Goal: Book appointment/travel/reservation

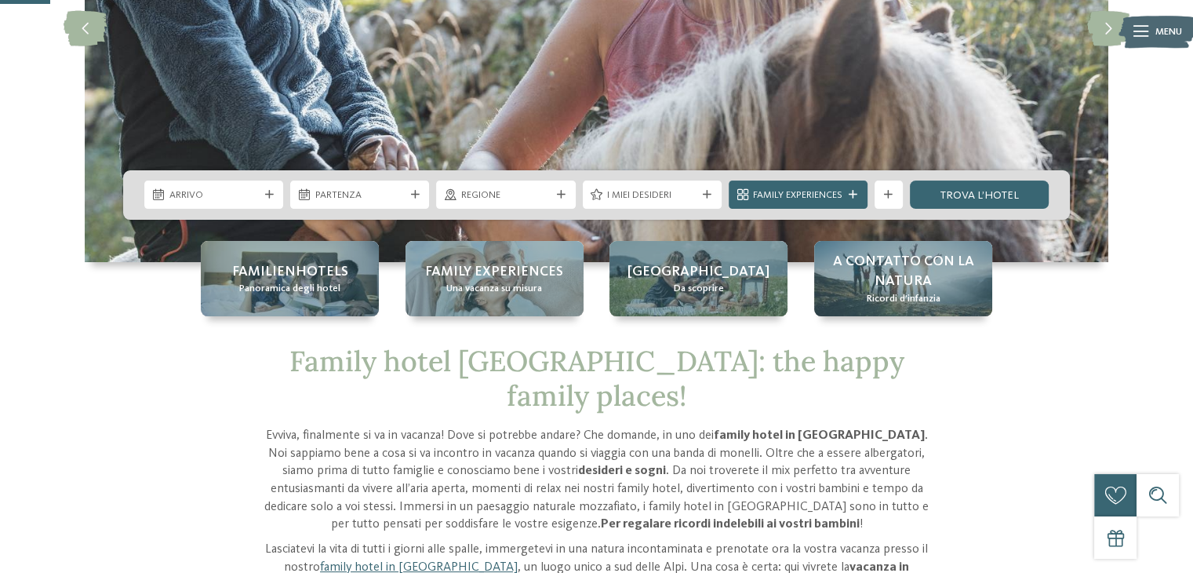
scroll to position [276, 0]
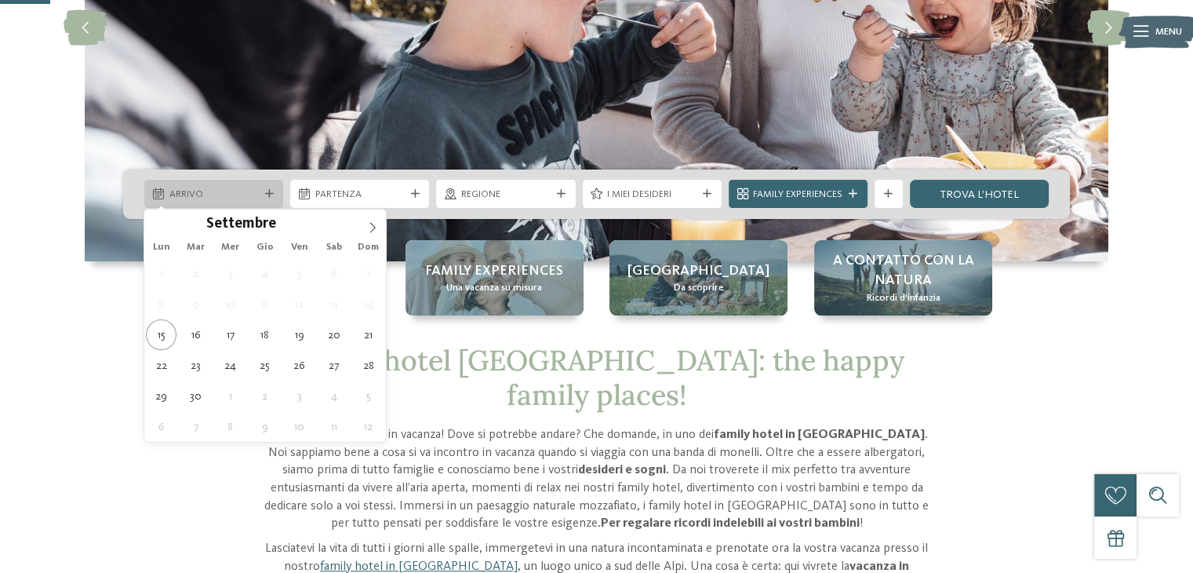
click at [226, 202] on div "Arrivo" at bounding box center [213, 194] width 139 height 28
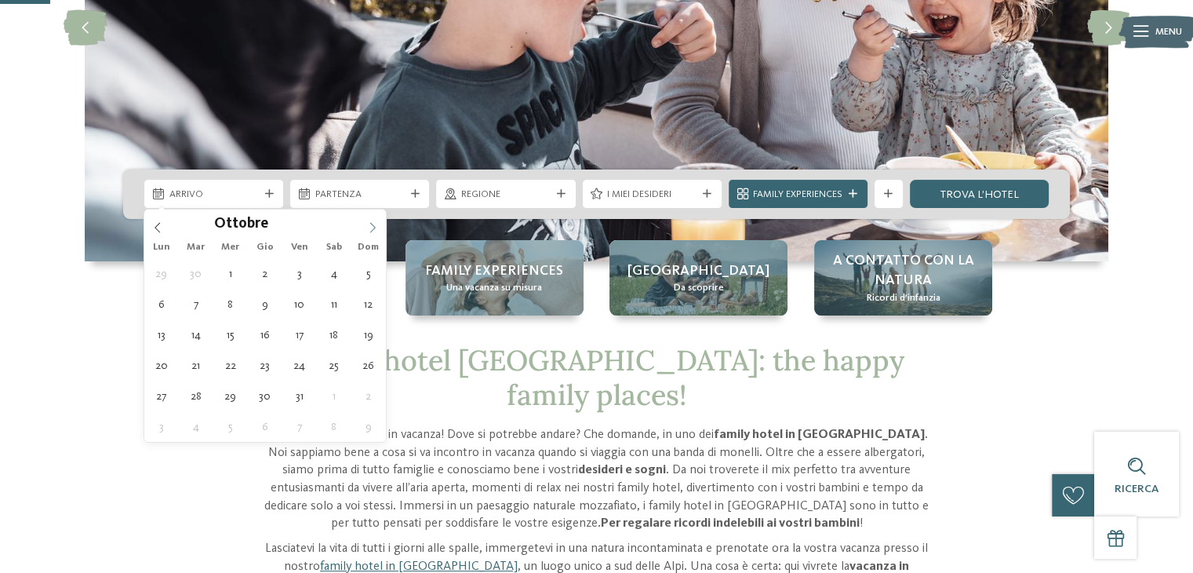
click at [370, 224] on icon at bounding box center [372, 227] width 11 height 11
type input "****"
click at [370, 224] on icon at bounding box center [372, 227] width 11 height 11
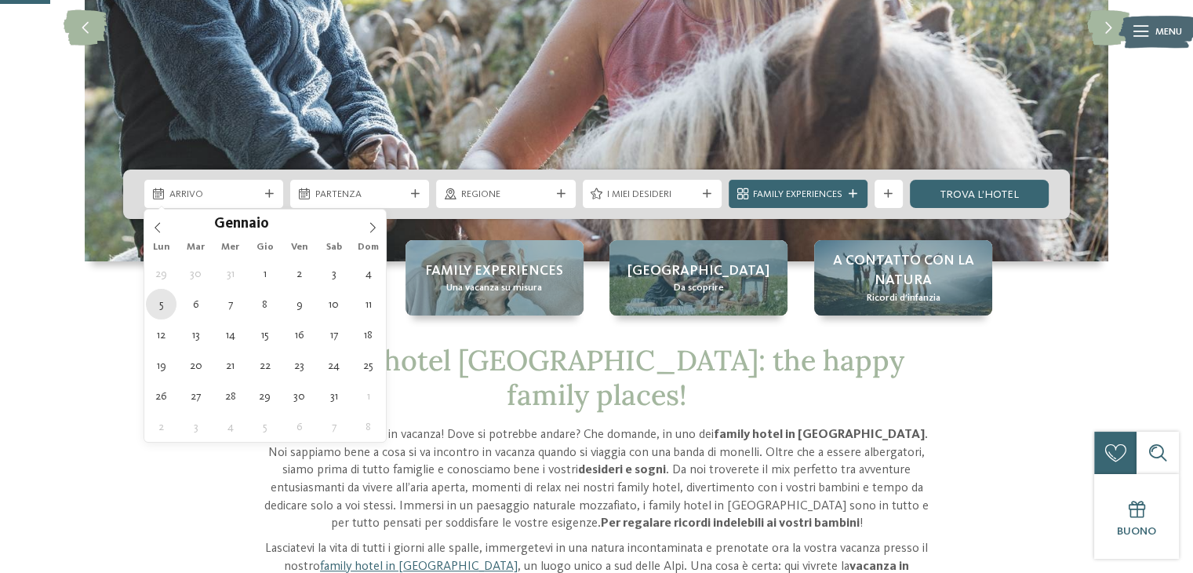
type div "05.01.2026"
type input "****"
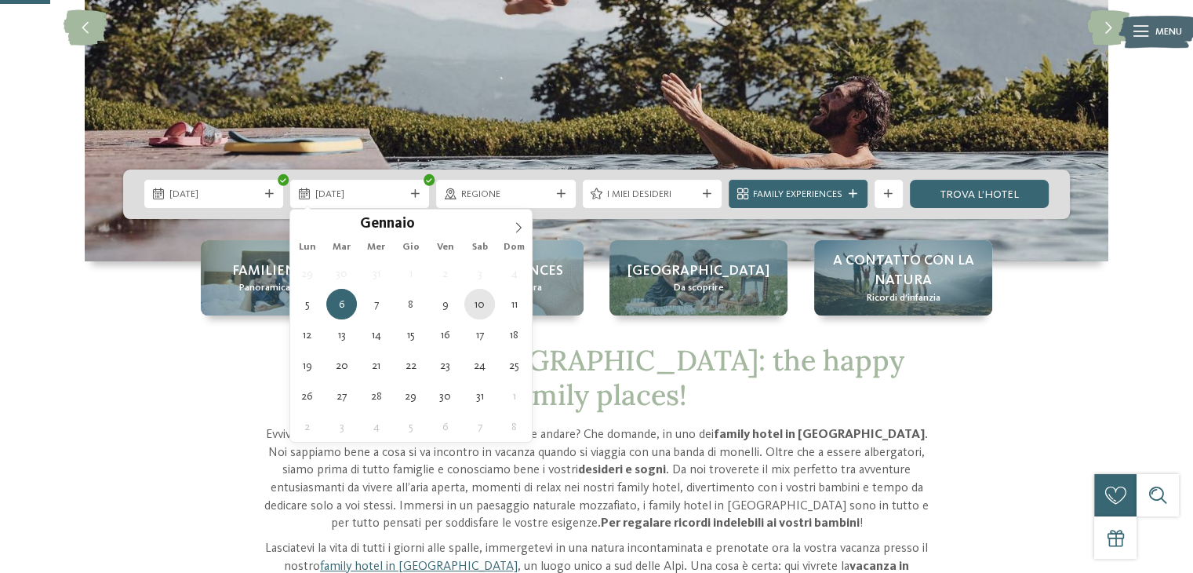
type div "10.01.2026"
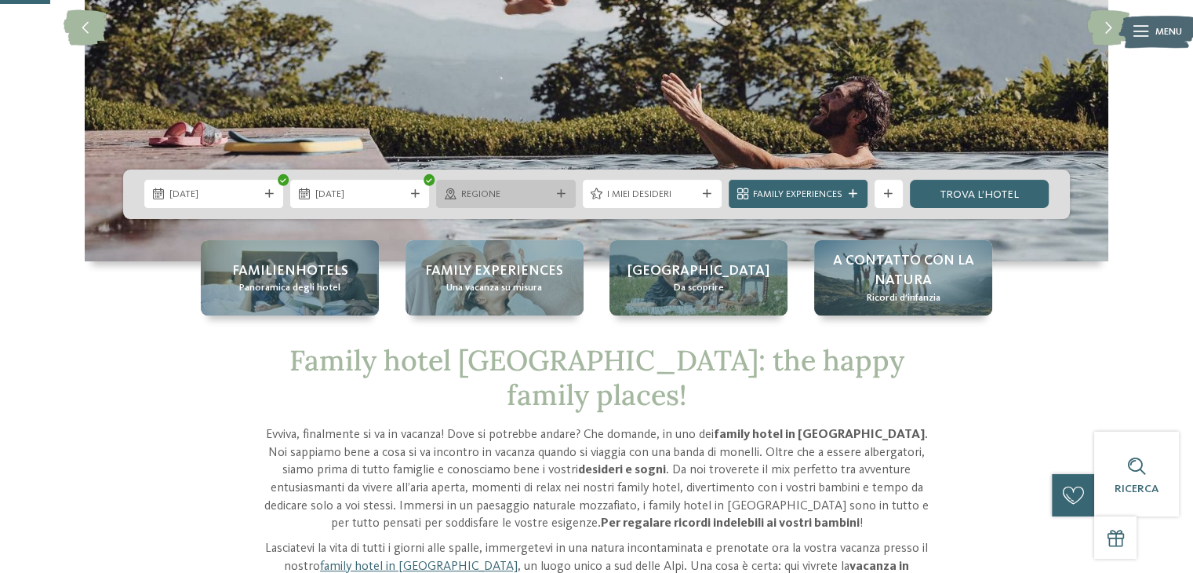
click at [533, 198] on span "Regione" at bounding box center [505, 194] width 89 height 14
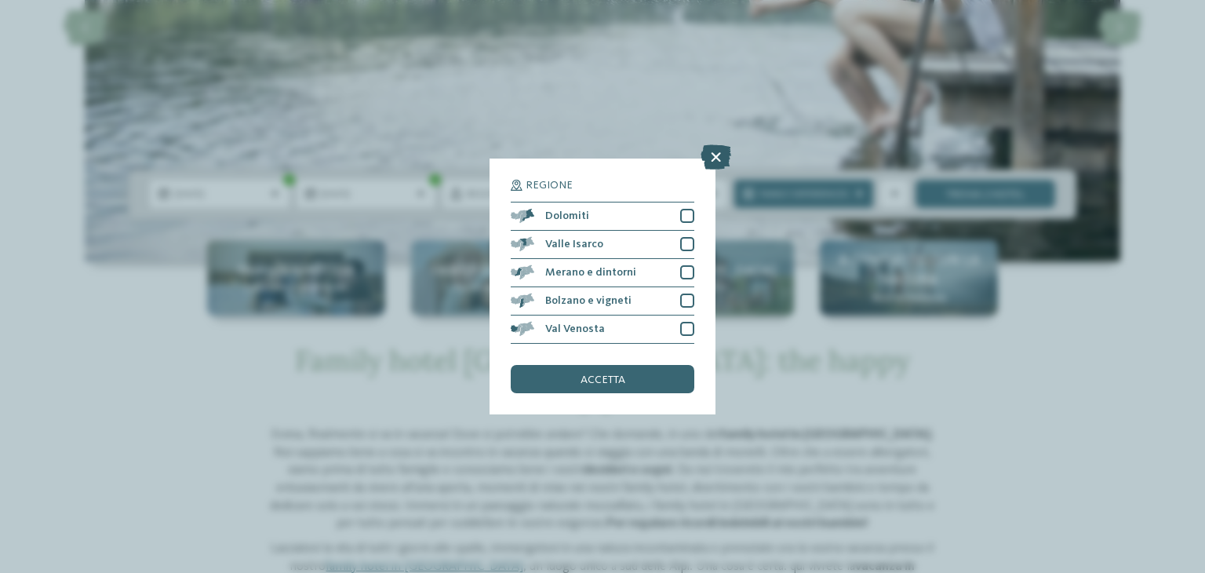
click at [719, 154] on icon at bounding box center [716, 156] width 31 height 25
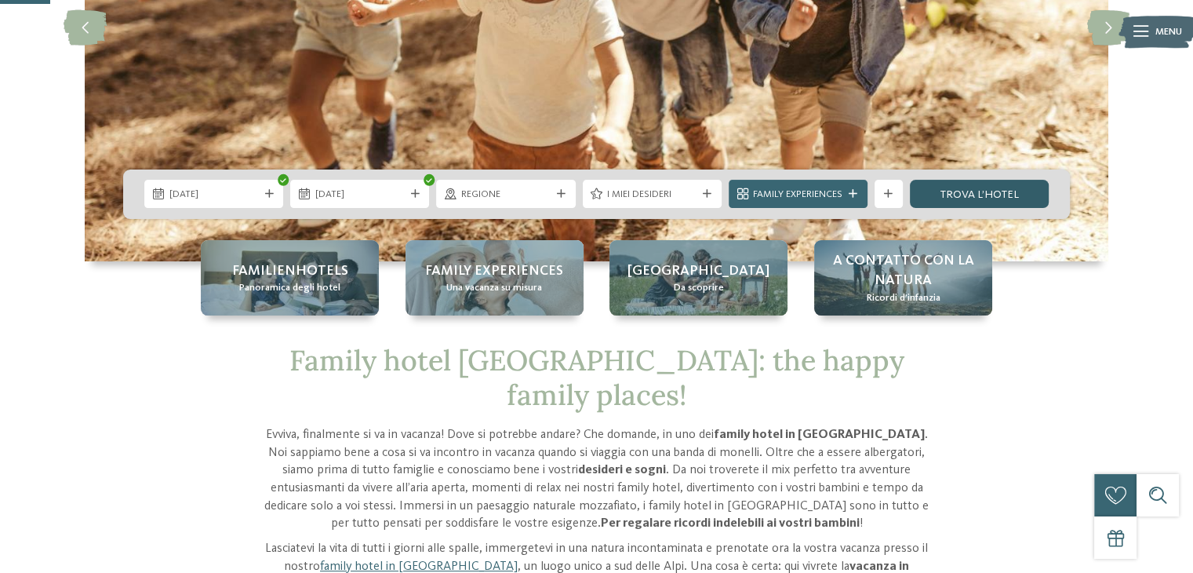
click at [1014, 192] on link "trova l’hotel" at bounding box center [979, 194] width 139 height 28
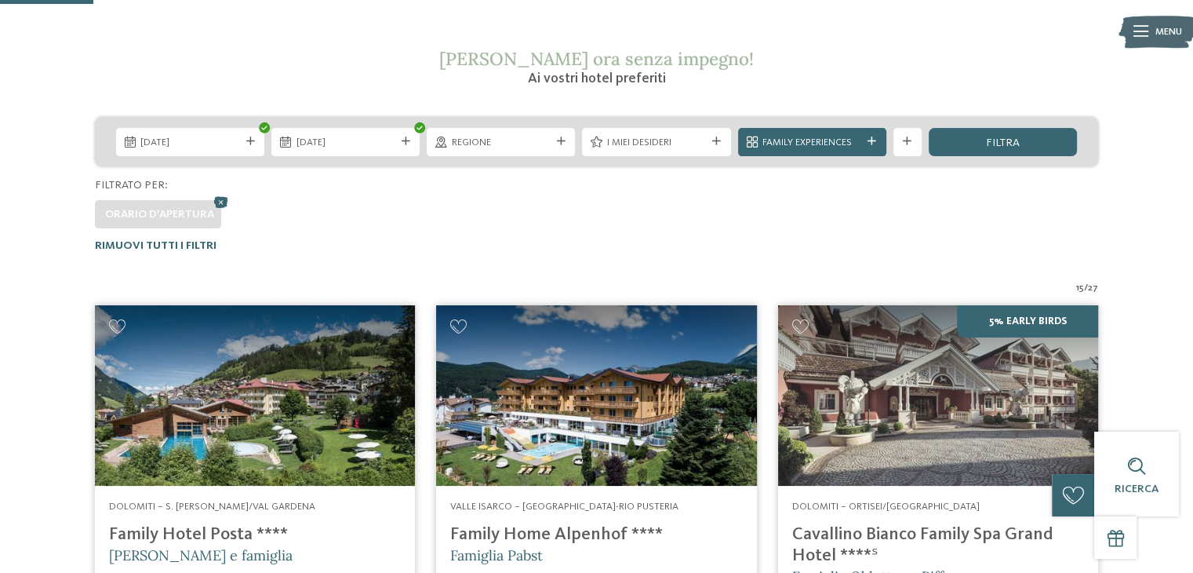
scroll to position [245, 0]
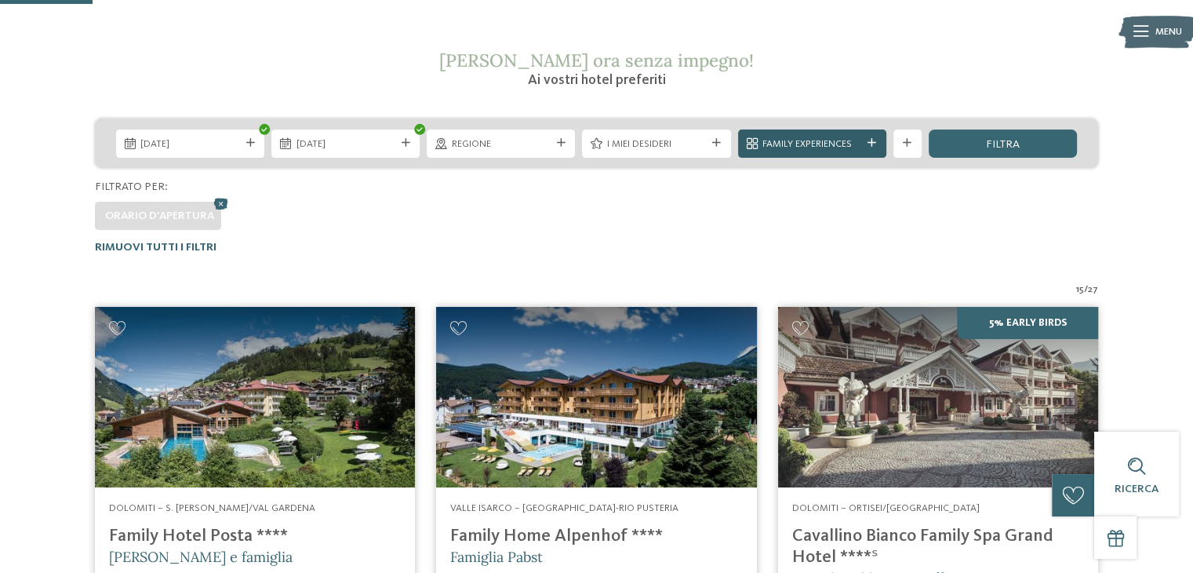
click at [839, 147] on span "Family Experiences" at bounding box center [812, 144] width 99 height 14
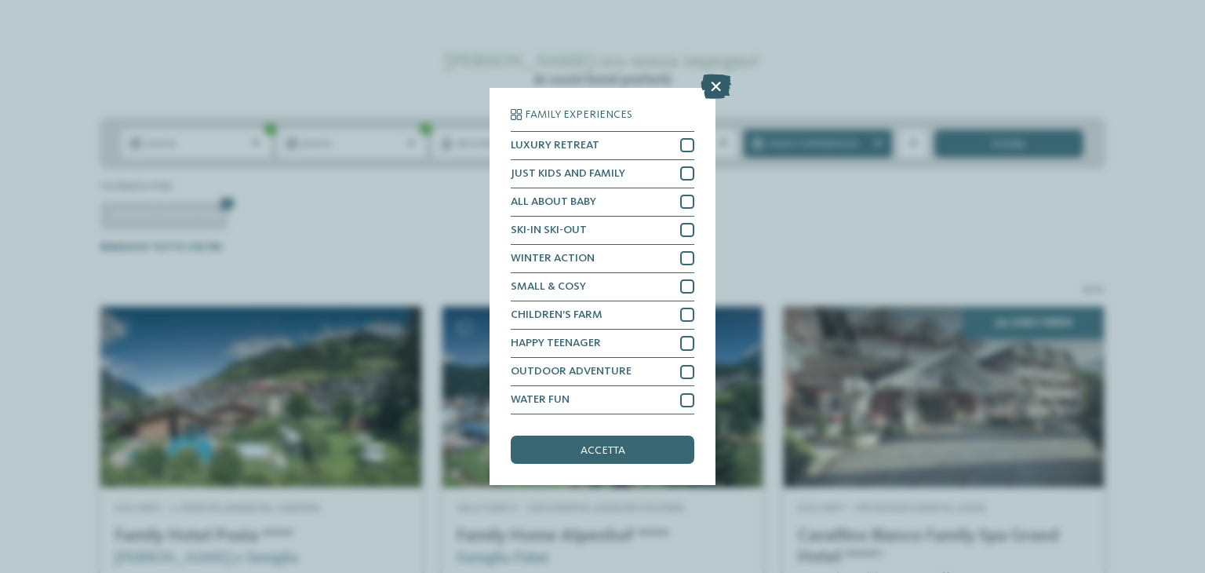
click at [712, 86] on icon at bounding box center [716, 86] width 31 height 25
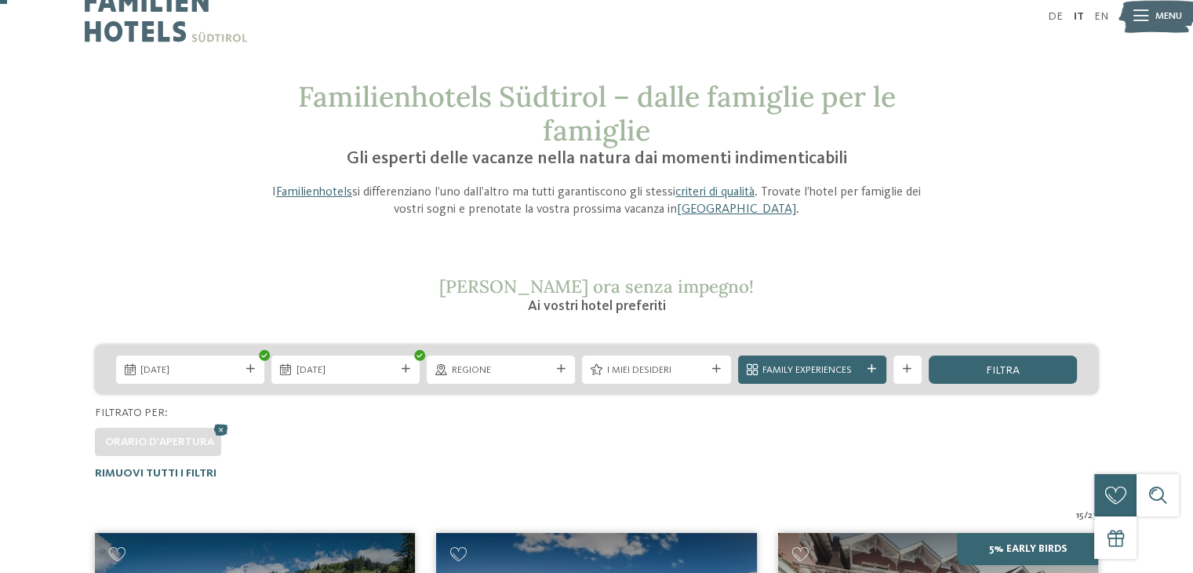
scroll to position [18, 0]
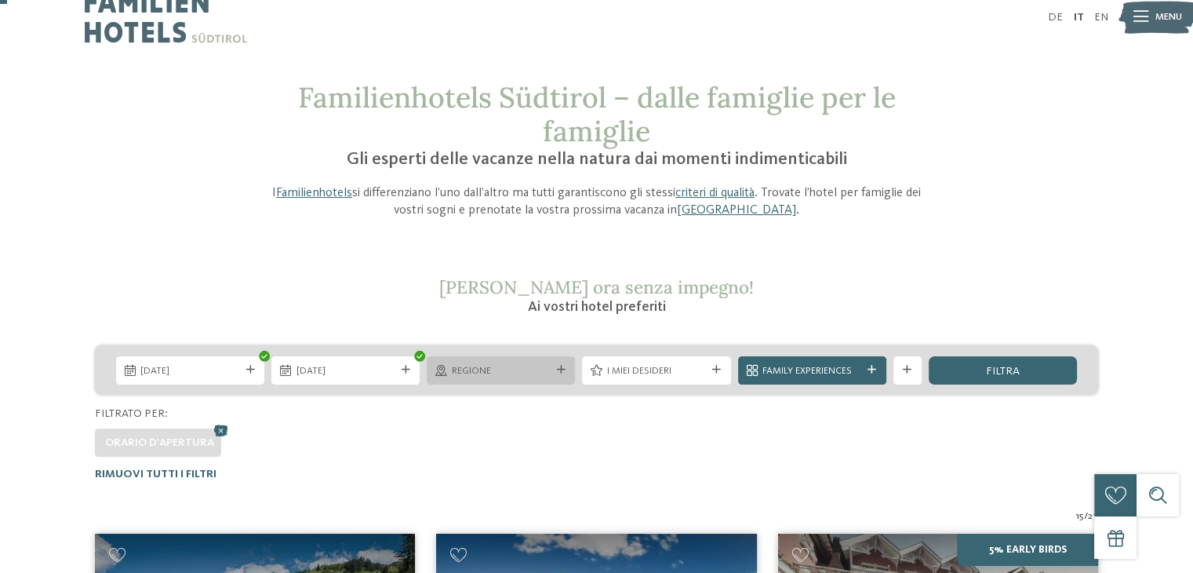
click at [486, 380] on div "Regione" at bounding box center [501, 370] width 148 height 28
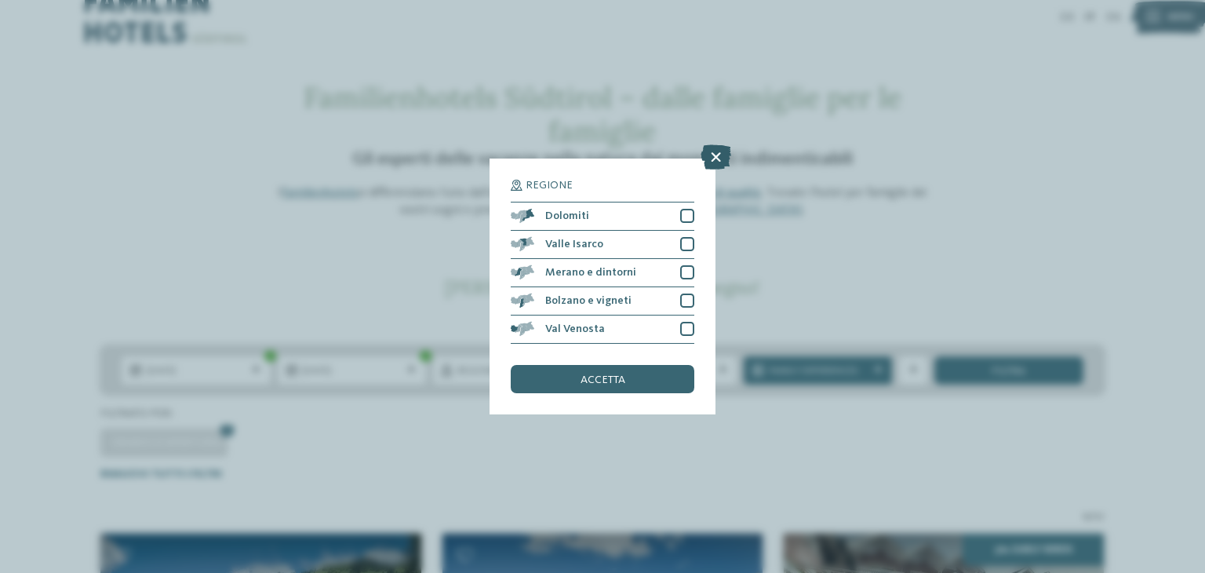
click at [725, 155] on icon at bounding box center [716, 156] width 31 height 25
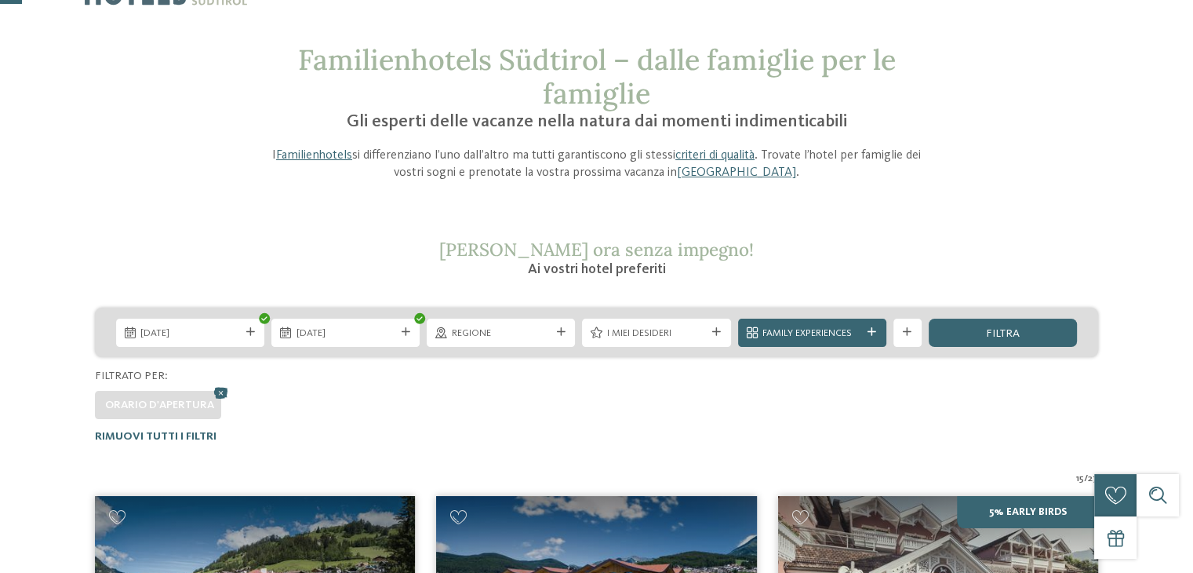
scroll to position [58, 0]
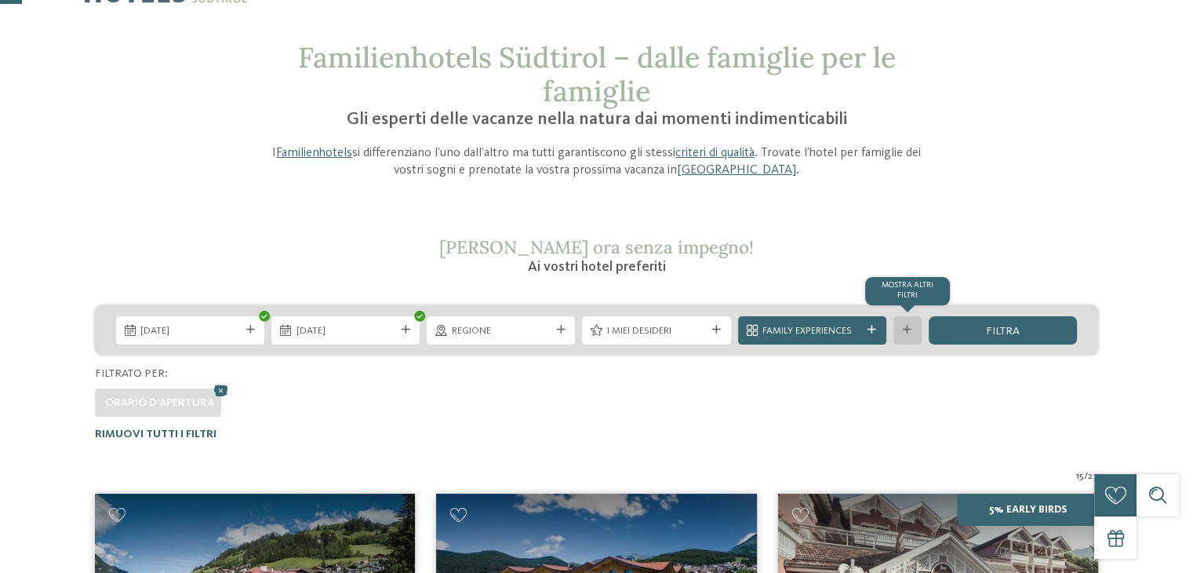
click at [908, 332] on icon at bounding box center [907, 330] width 9 height 9
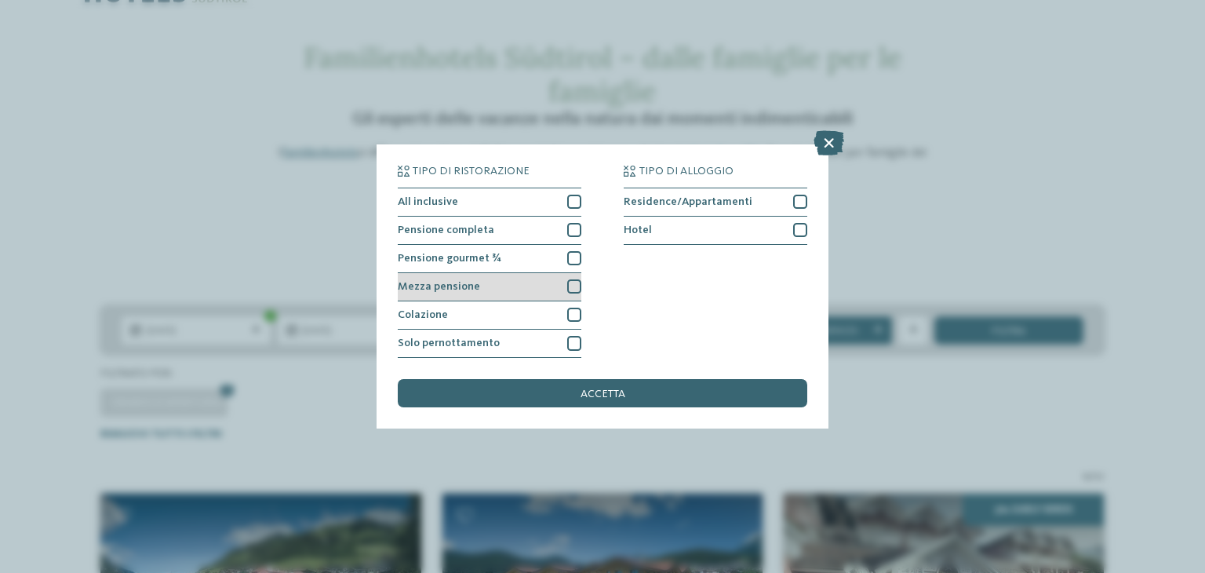
click at [523, 287] on div "Mezza pensione" at bounding box center [490, 287] width 184 height 28
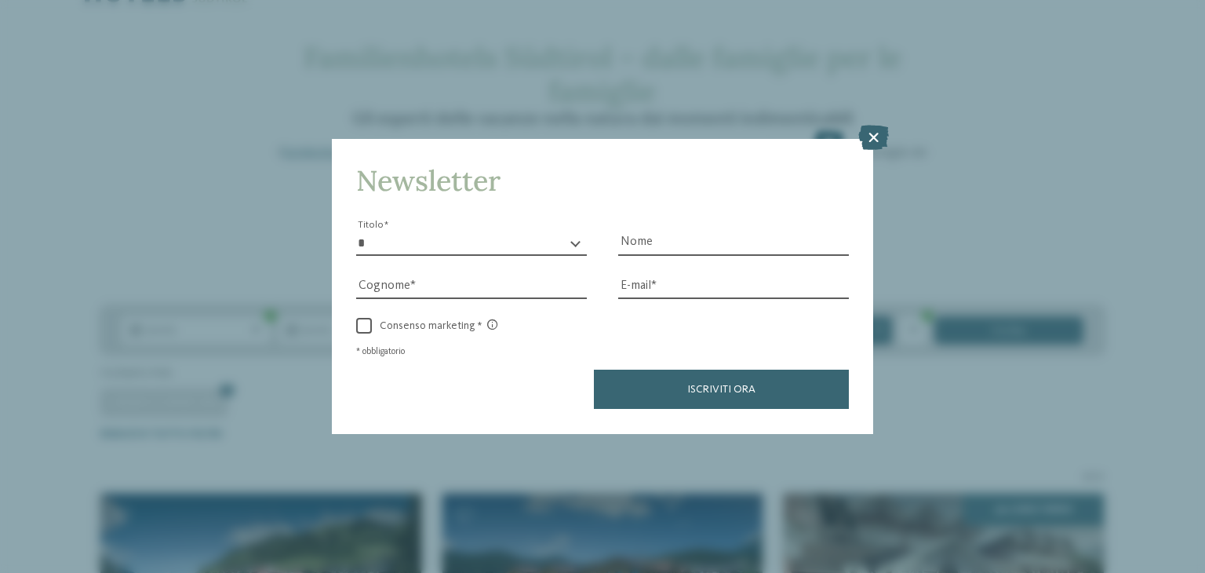
click at [621, 391] on button "Iscriviti ora" at bounding box center [721, 388] width 255 height 39
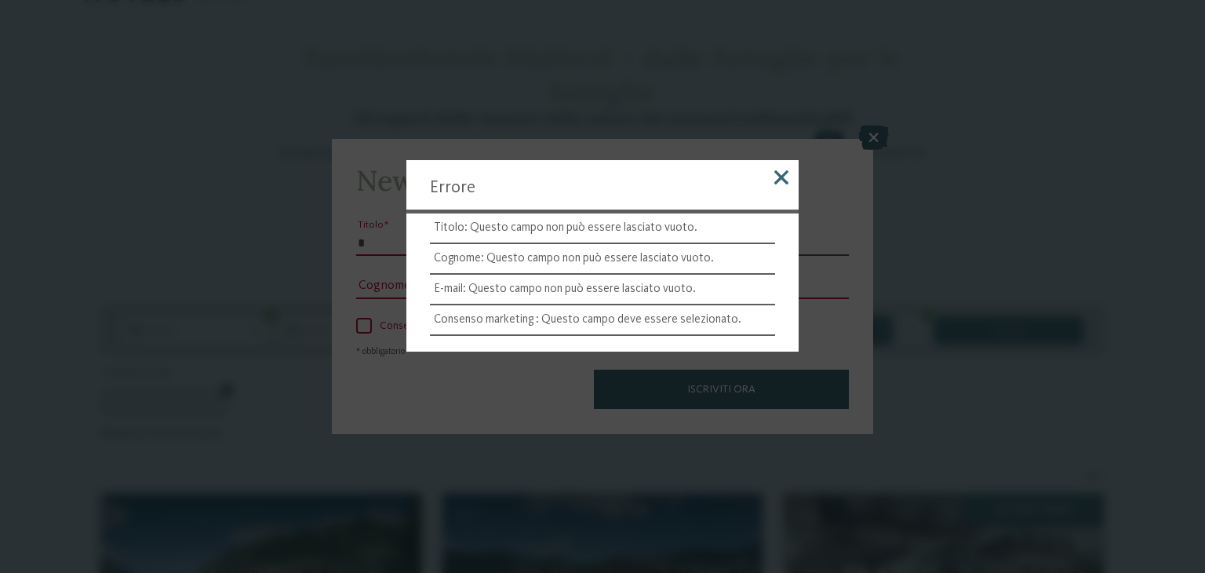
click at [791, 177] on div at bounding box center [781, 180] width 35 height 40
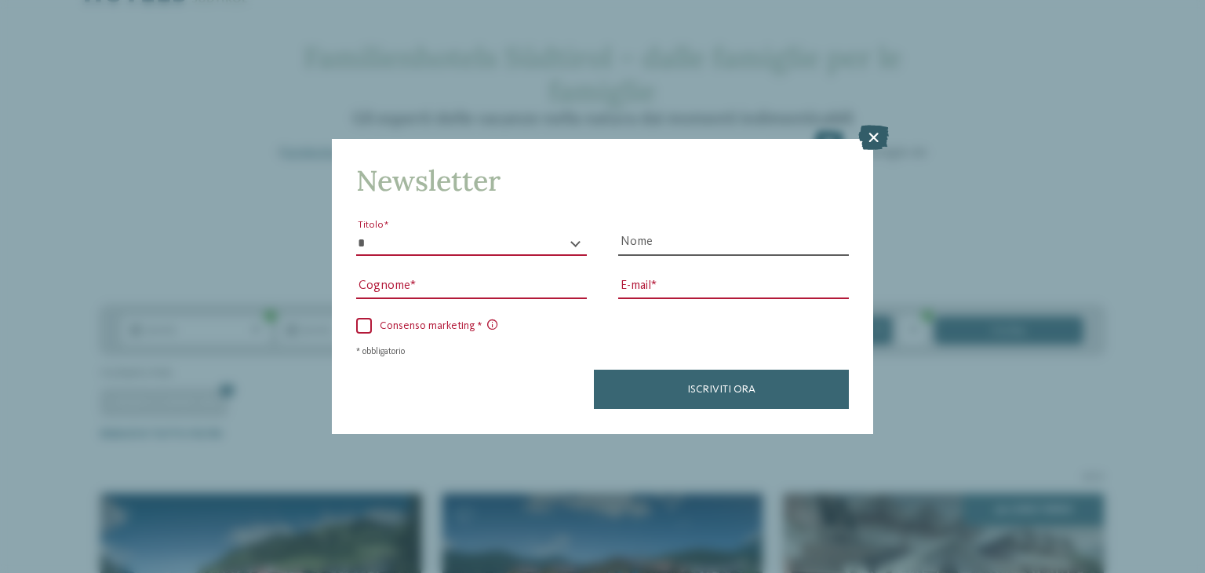
click at [873, 148] on icon at bounding box center [873, 138] width 31 height 25
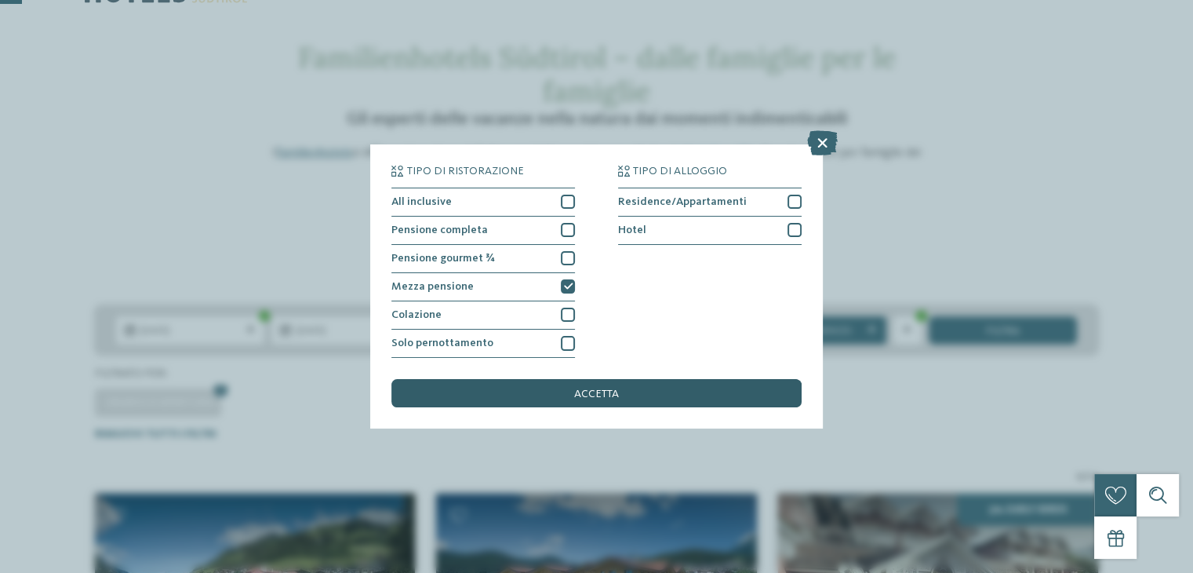
click at [692, 395] on div "accetta" at bounding box center [595, 393] width 409 height 28
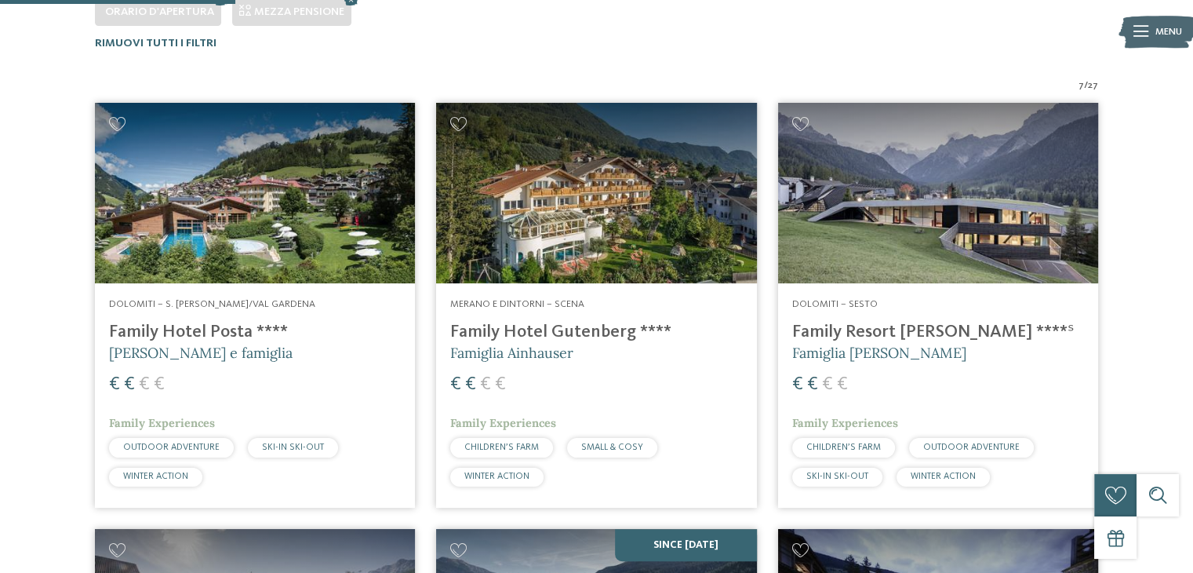
scroll to position [454, 0]
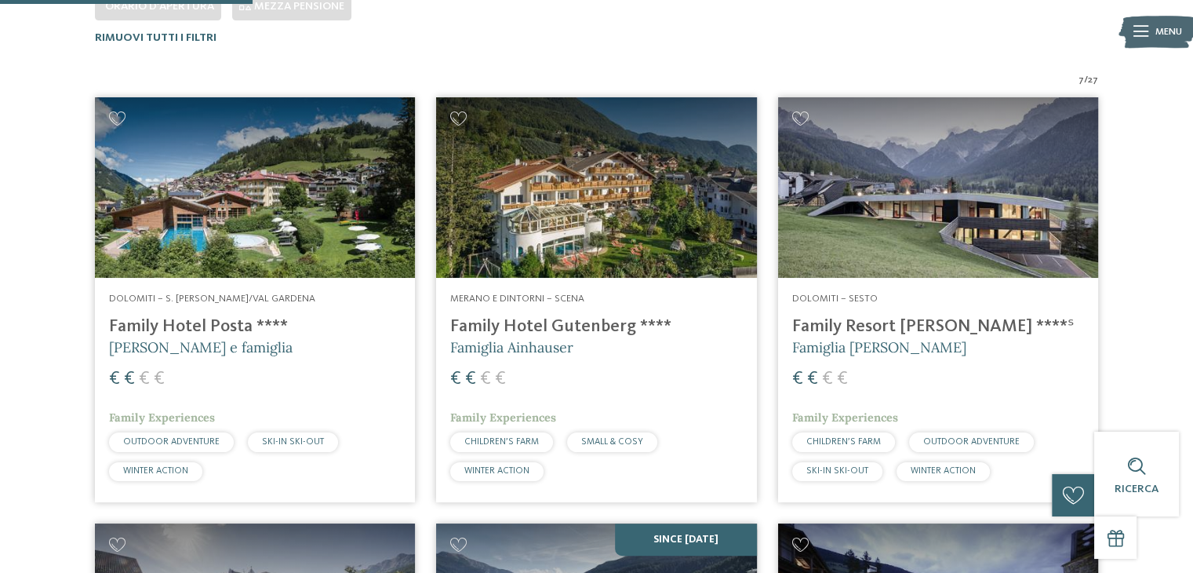
click at [184, 299] on span "Dolomiti – S. Cristina/Val Gardena" at bounding box center [212, 298] width 206 height 10
click at [602, 325] on h4 "Family Hotel Gutenberg ****" at bounding box center [596, 326] width 292 height 21
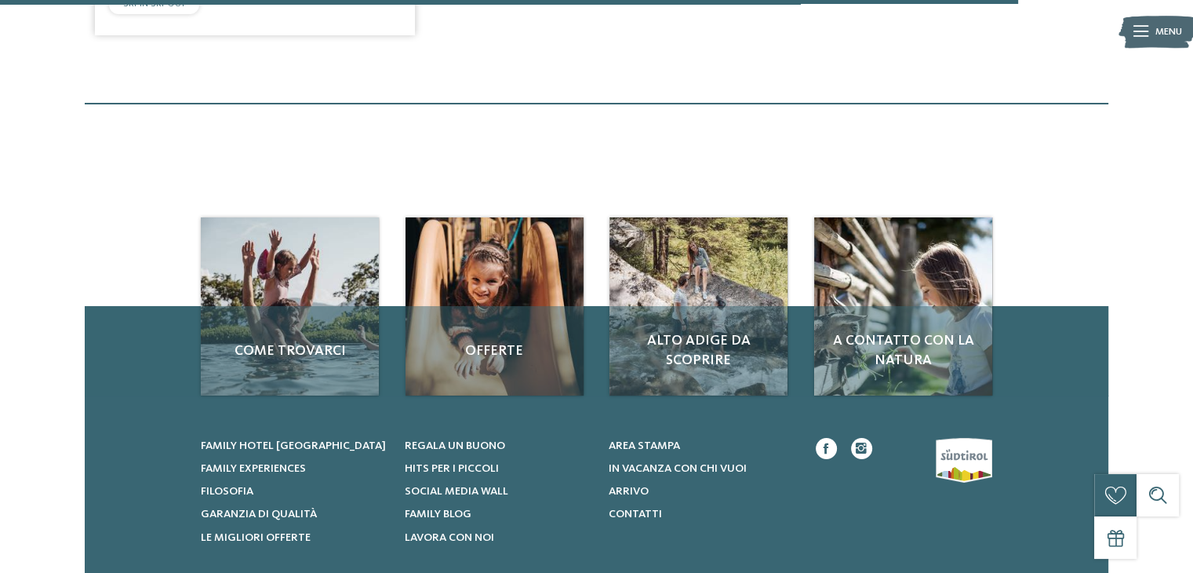
scroll to position [1838, 0]
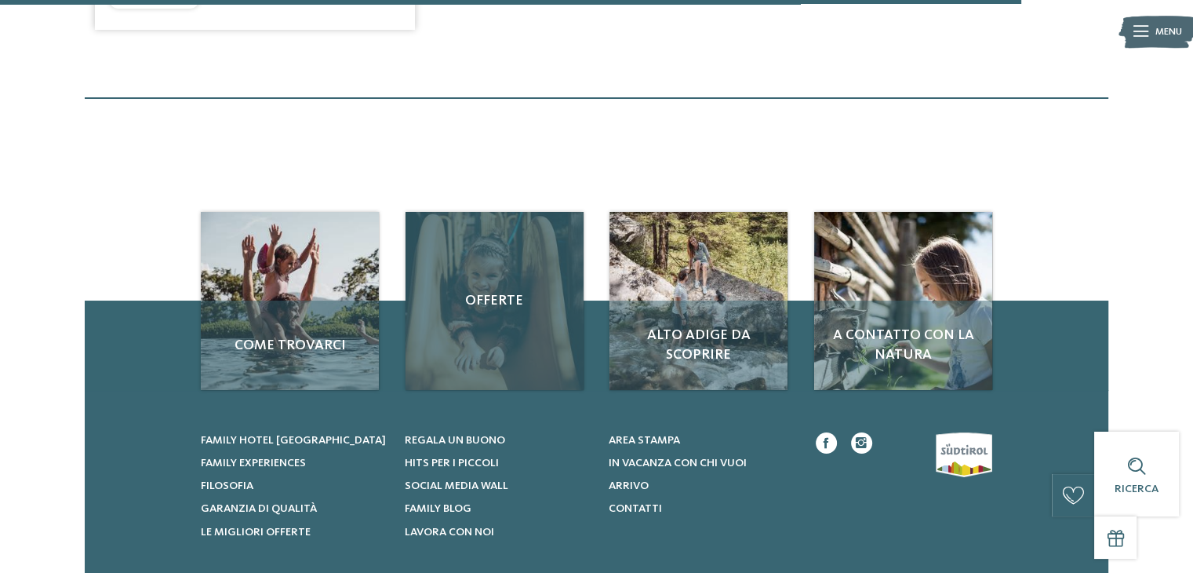
click at [498, 326] on div "Offerte" at bounding box center [495, 301] width 178 height 178
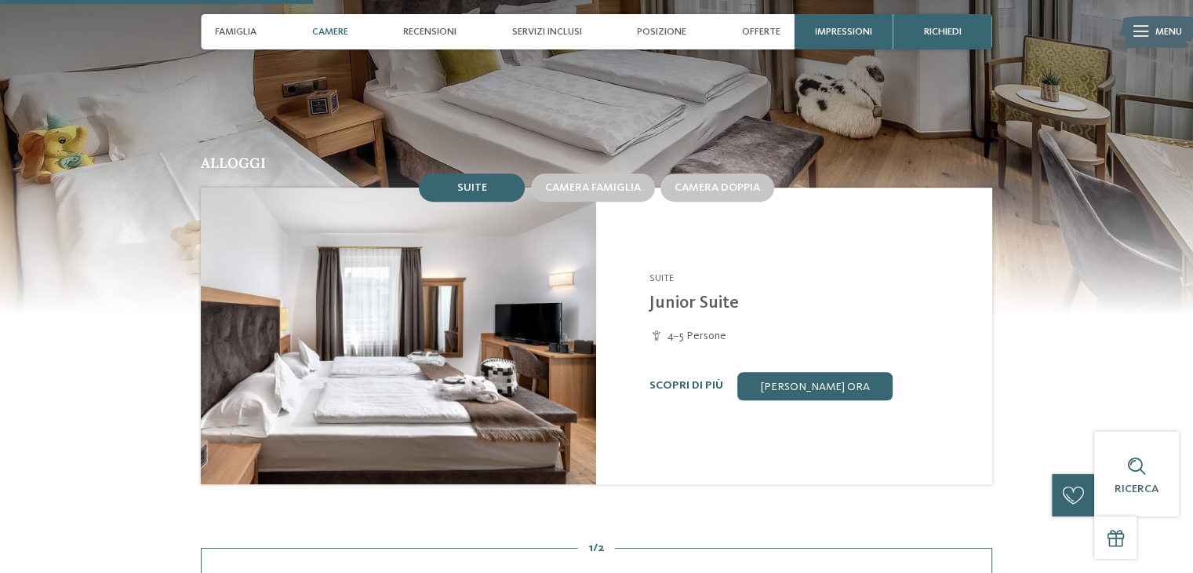
scroll to position [1258, 0]
click at [619, 182] on span "Camera famiglia" at bounding box center [593, 187] width 96 height 11
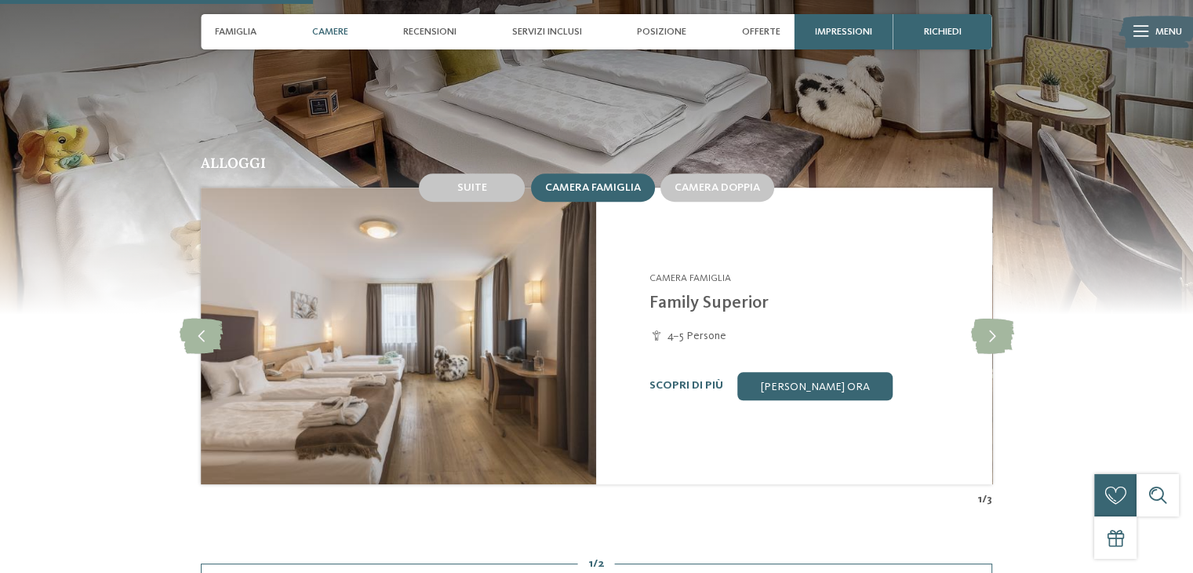
click at [851, 382] on div "Family Hotel Posta **** S. Cristina/Val Gardena - Dolomiti Camera famiglia Fami…" at bounding box center [793, 335] width 395 height 297
click at [847, 372] on link "[PERSON_NAME] ora" at bounding box center [814, 386] width 155 height 28
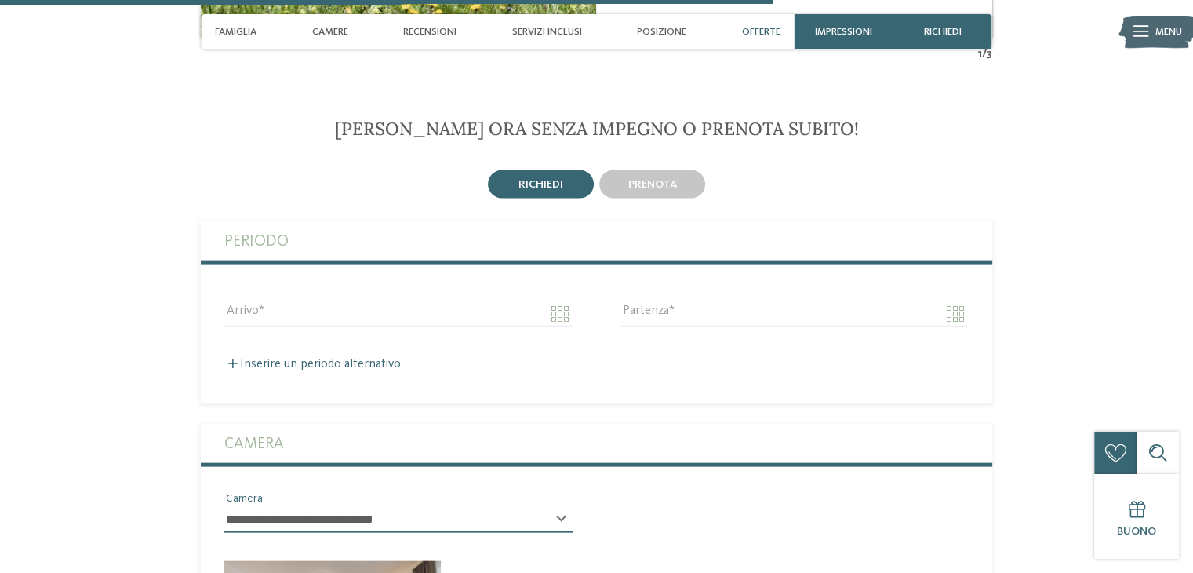
scroll to position [3324, 0]
click at [304, 310] on div "Arrivo" at bounding box center [398, 318] width 348 height 41
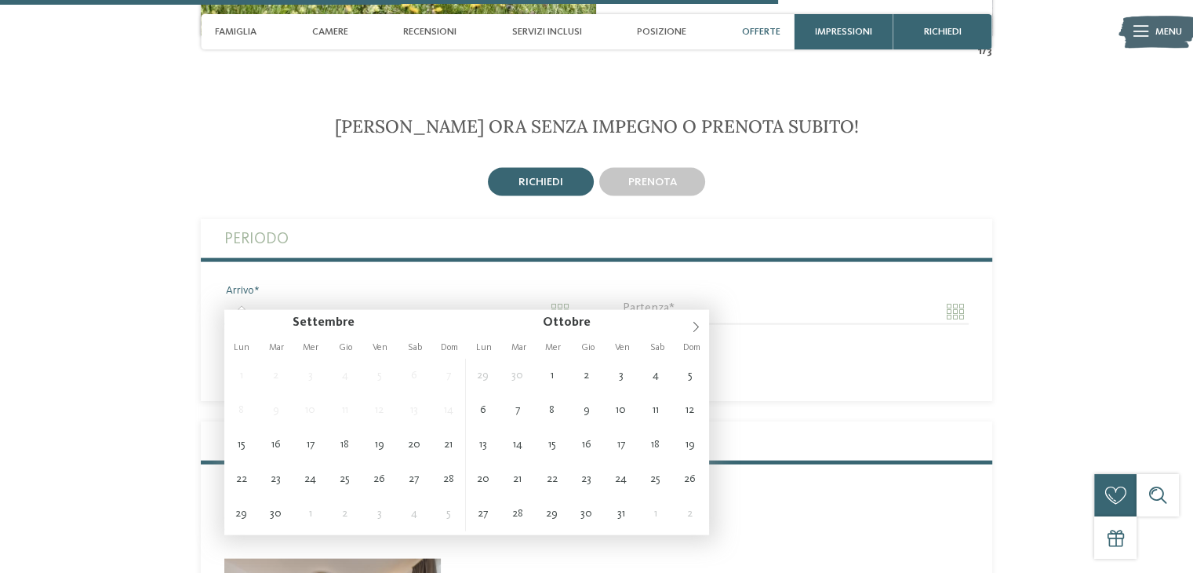
click at [246, 304] on input "Arrivo" at bounding box center [398, 311] width 348 height 27
click at [697, 319] on span at bounding box center [695, 323] width 27 height 27
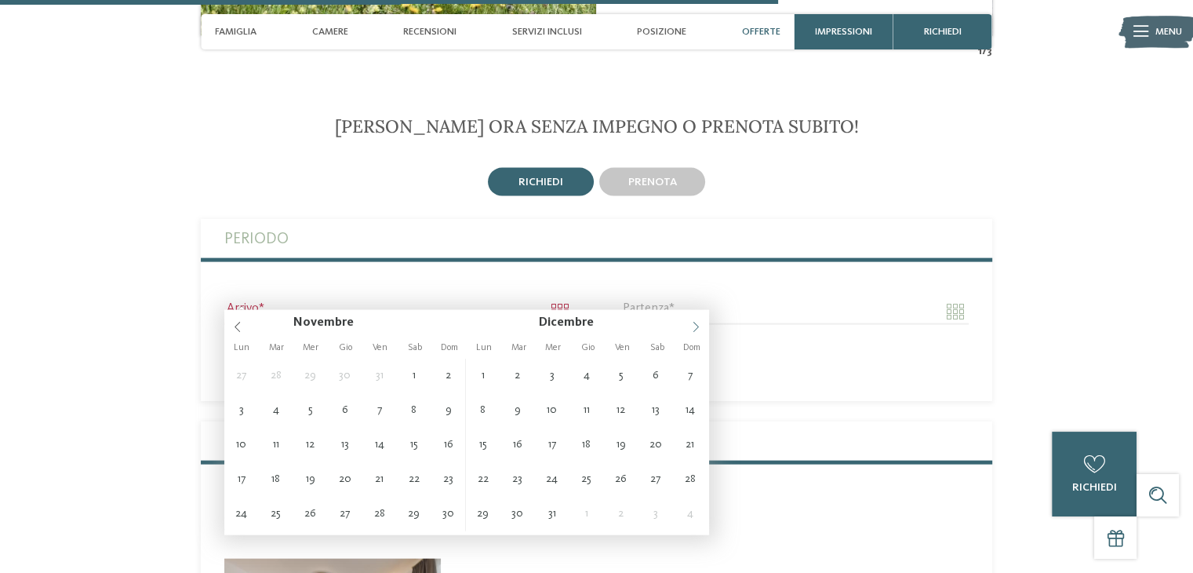
click at [697, 319] on span at bounding box center [695, 323] width 27 height 27
type input "****"
click at [697, 319] on span at bounding box center [695, 323] width 27 height 27
type input "**********"
type input "****"
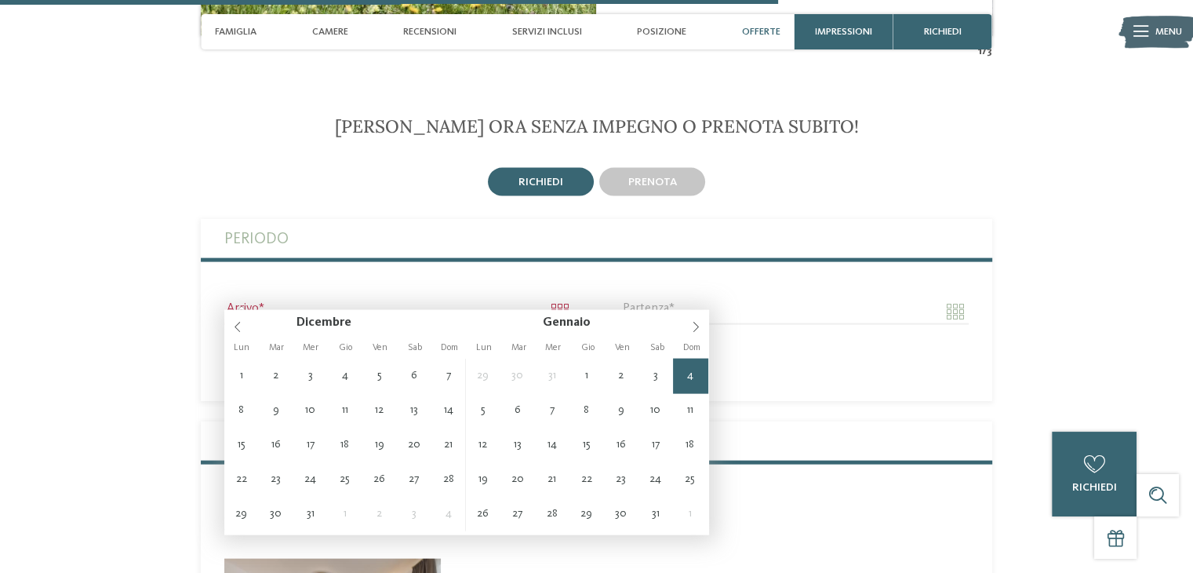
type input "****"
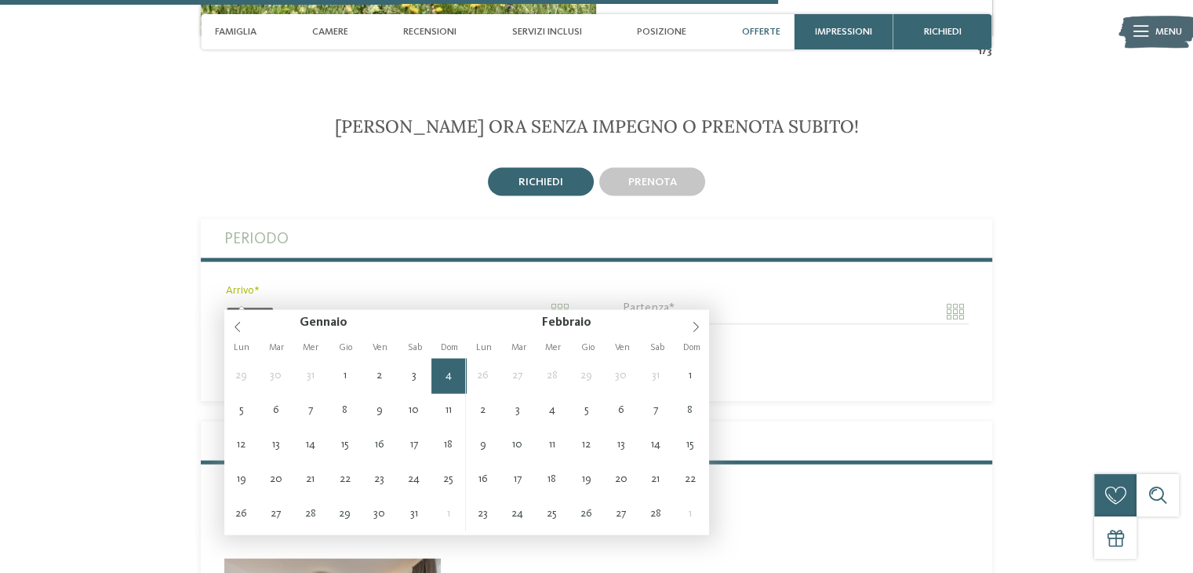
click at [568, 298] on input "**********" at bounding box center [398, 311] width 348 height 27
type input "**********"
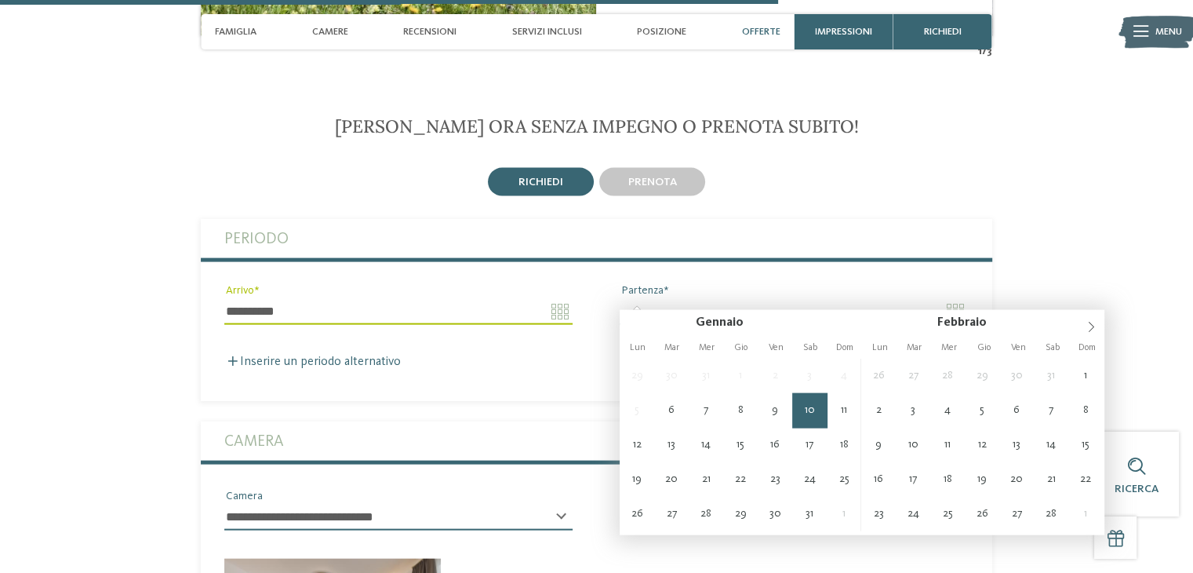
type input "**********"
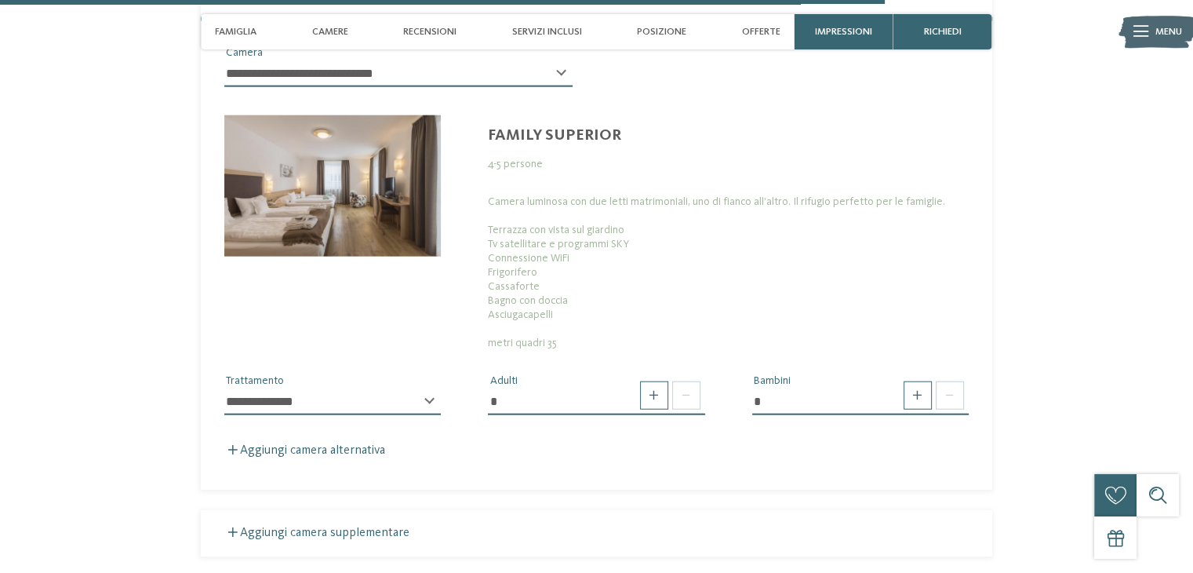
scroll to position [3796, 0]
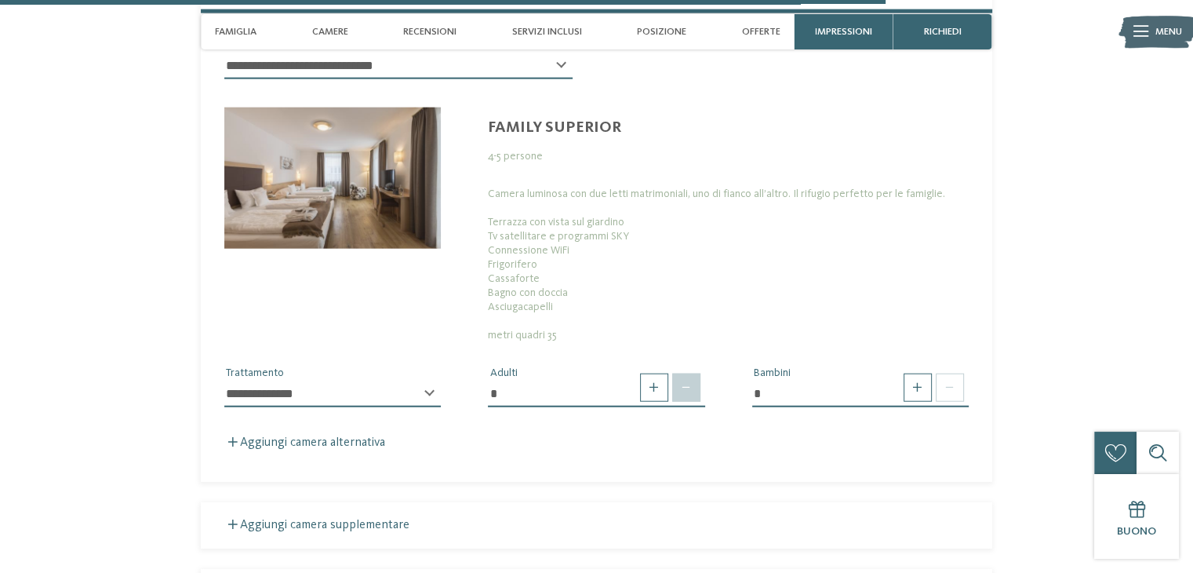
click at [680, 378] on span at bounding box center [686, 387] width 28 height 28
click at [685, 377] on span at bounding box center [686, 387] width 28 height 28
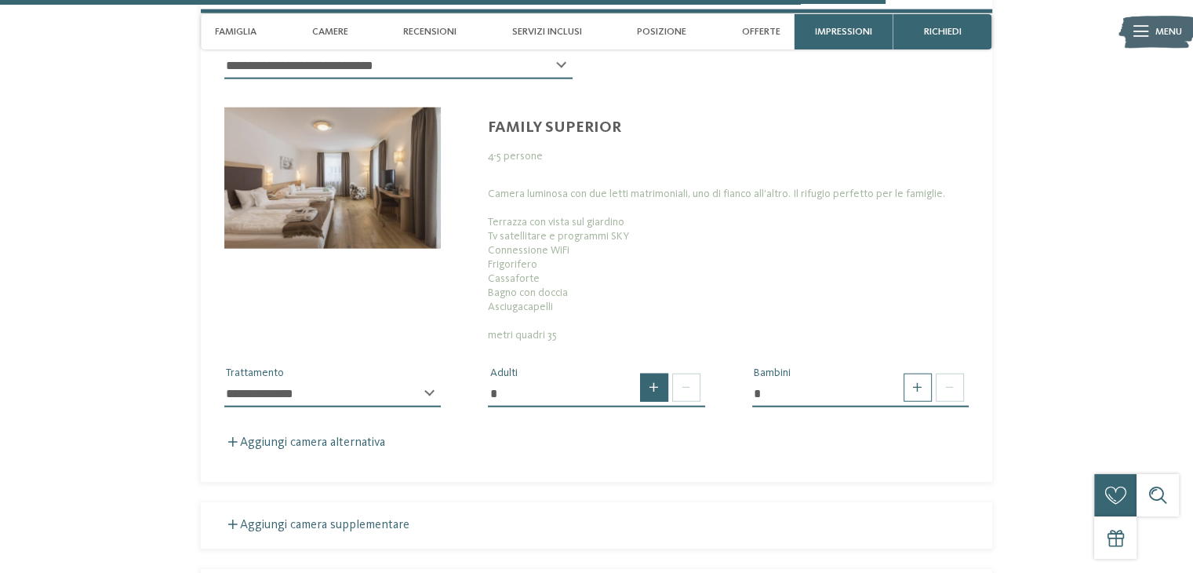
click at [657, 375] on span at bounding box center [654, 387] width 28 height 28
click at [681, 373] on span at bounding box center [686, 387] width 28 height 28
type input "*"
click at [681, 373] on span at bounding box center [686, 387] width 28 height 28
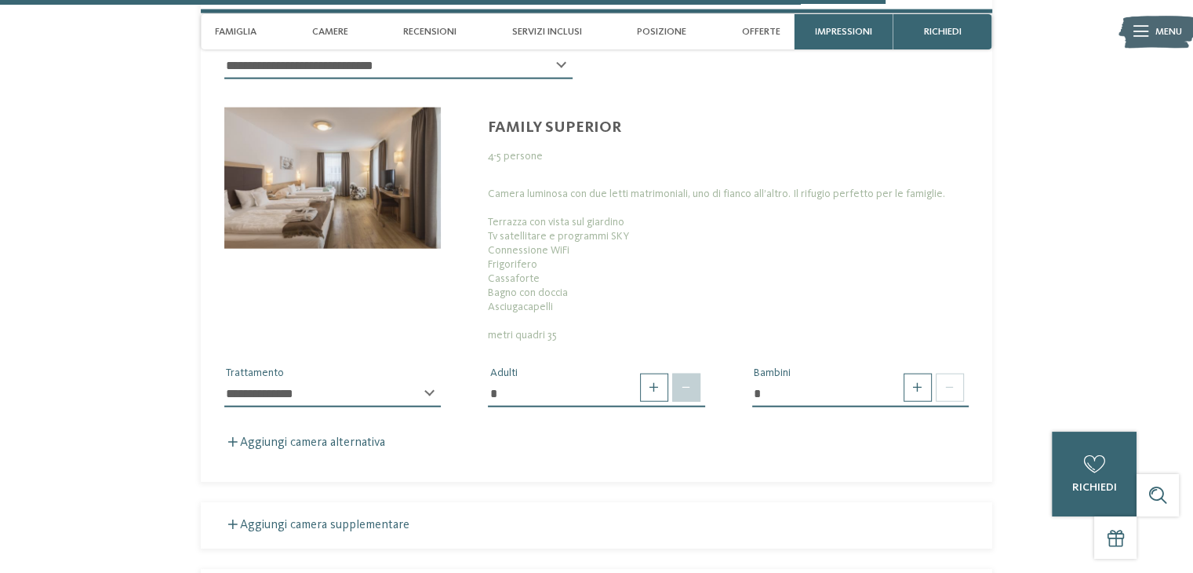
click at [681, 373] on span at bounding box center [686, 387] width 28 height 28
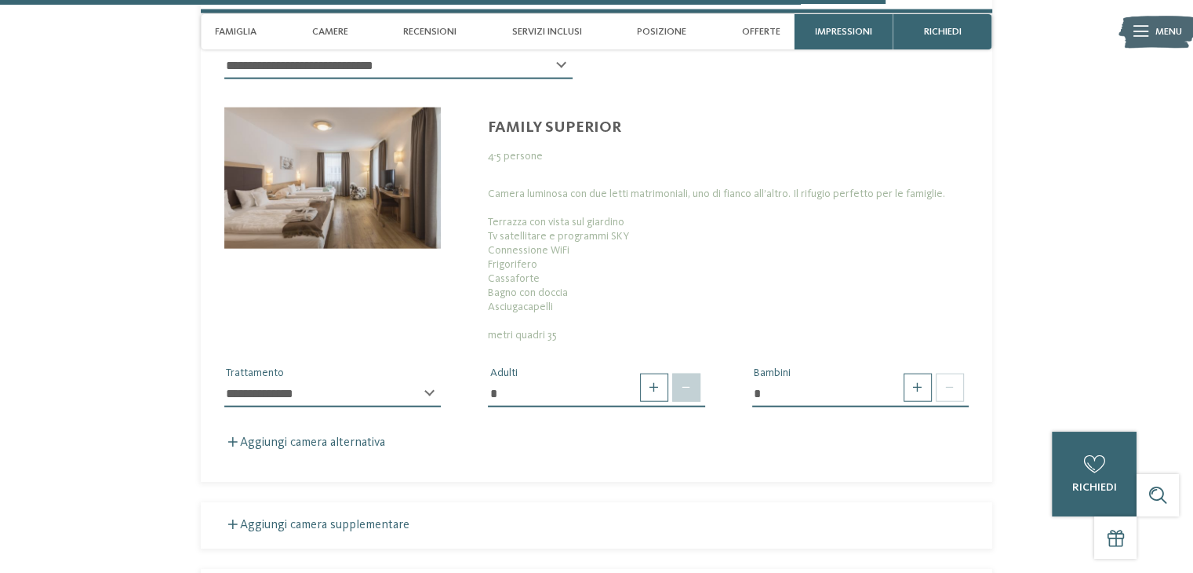
click at [681, 373] on span at bounding box center [686, 387] width 28 height 28
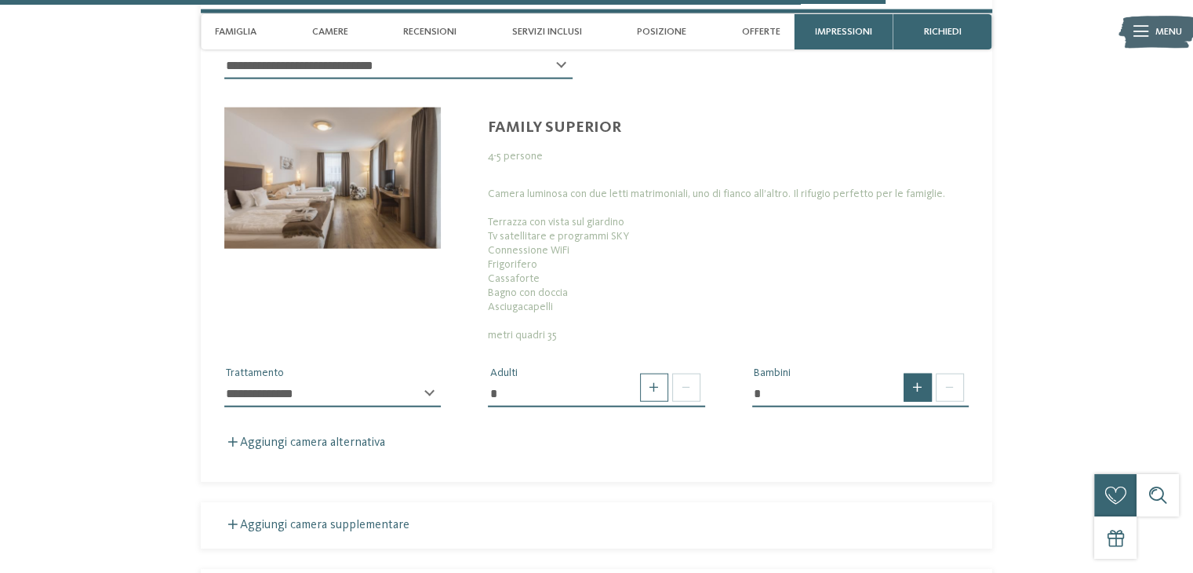
click at [928, 375] on span at bounding box center [918, 387] width 28 height 28
type input "*"
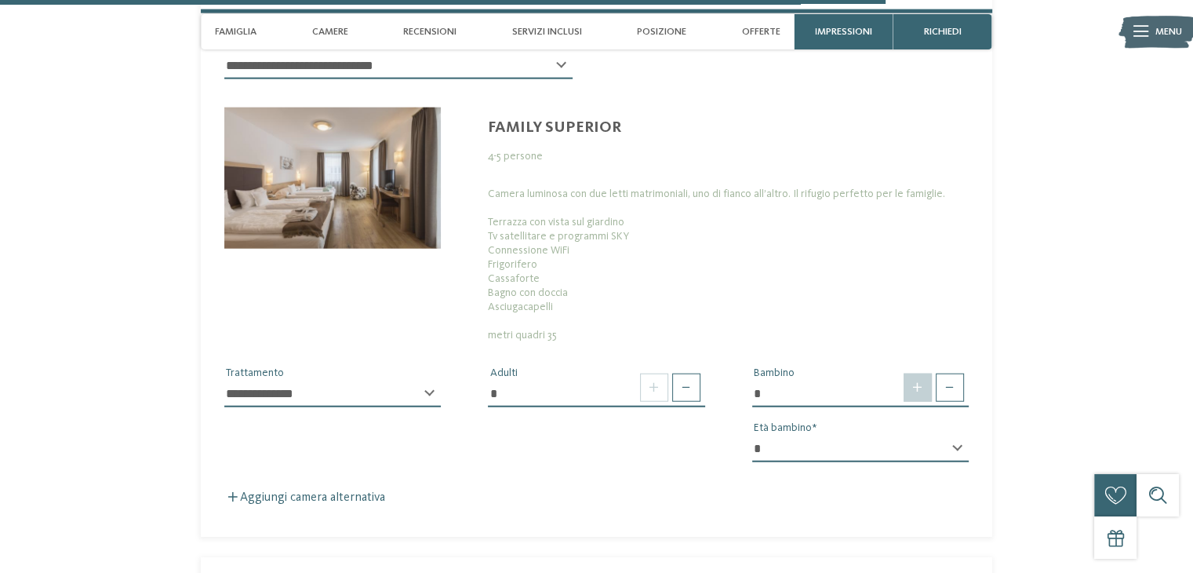
click at [928, 375] on span at bounding box center [918, 387] width 28 height 28
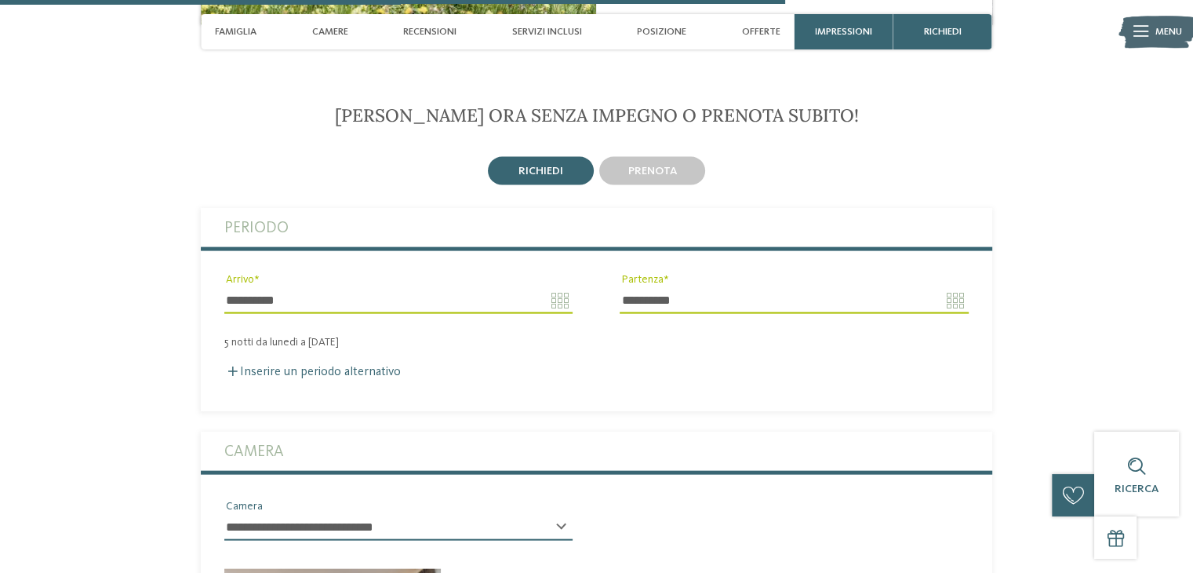
scroll to position [3253, 0]
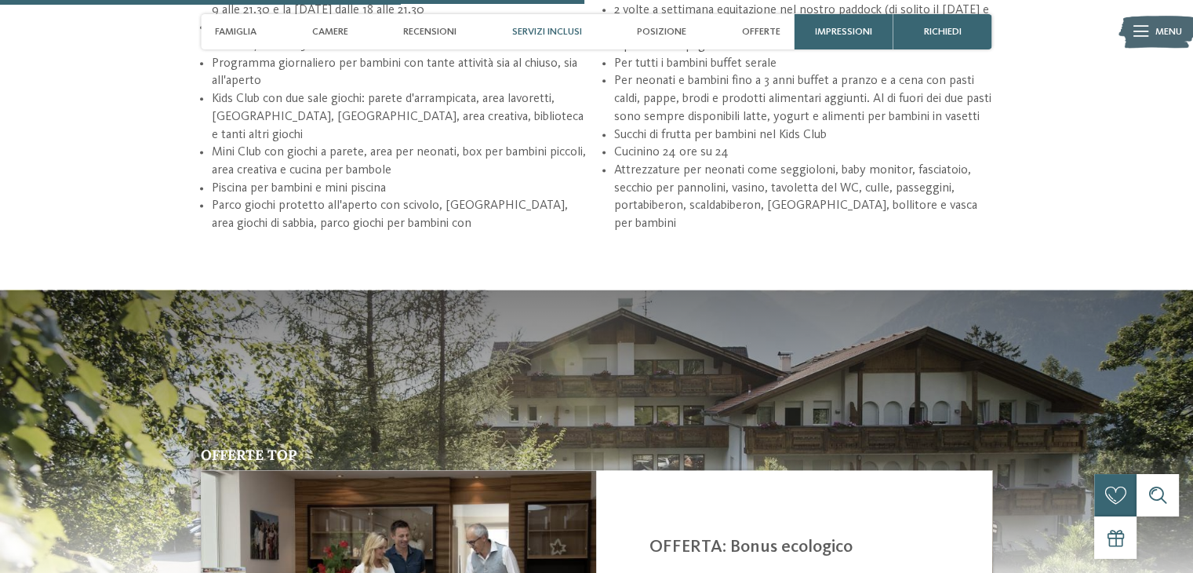
scroll to position [2165, 0]
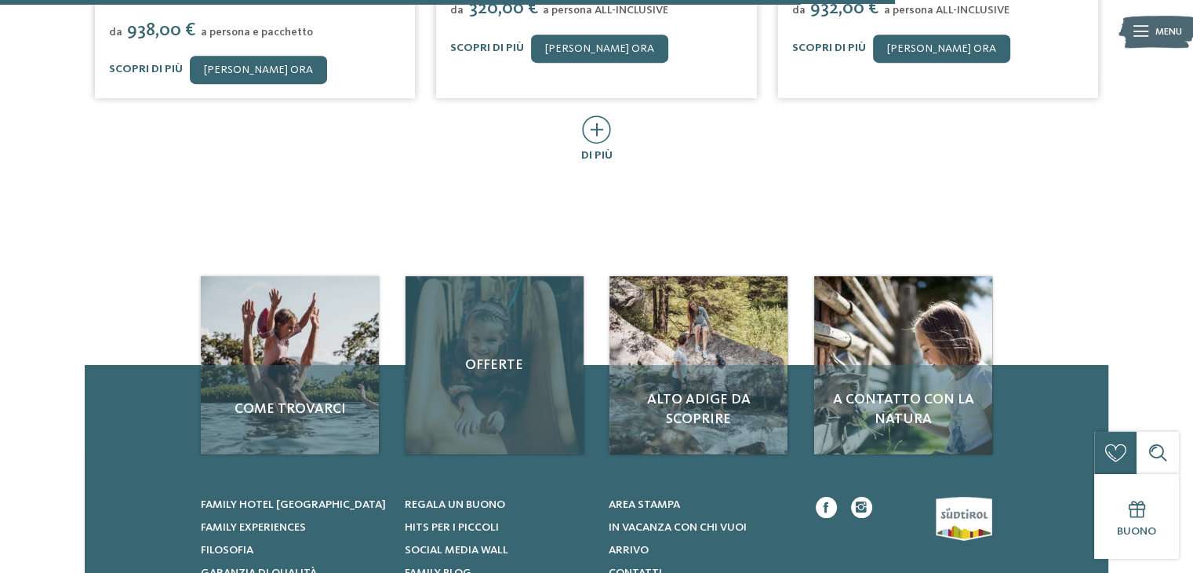
scroll to position [1045, 0]
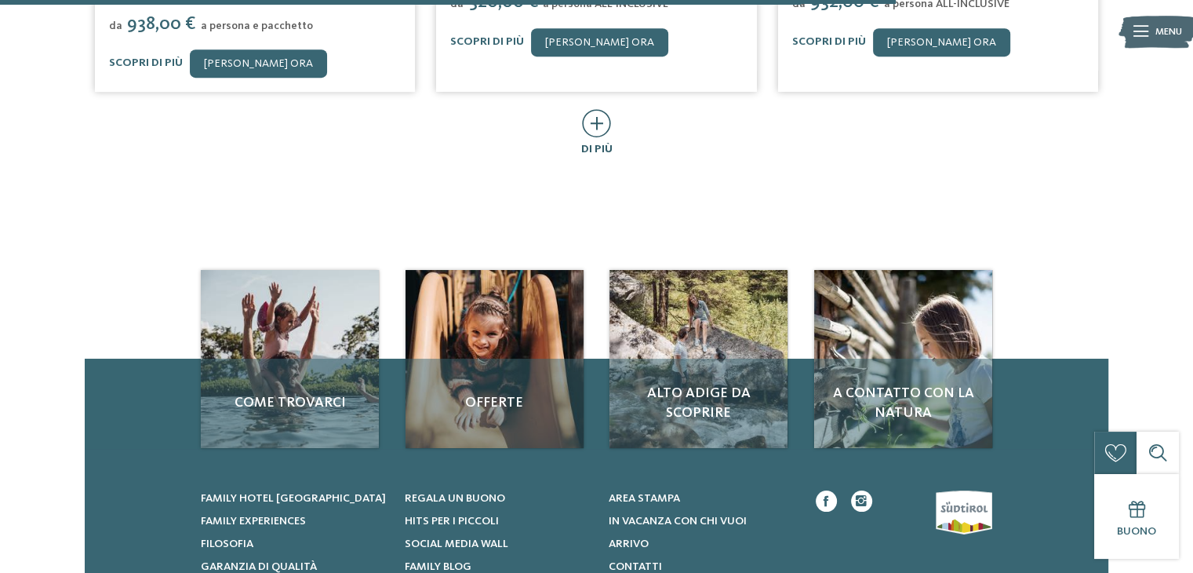
click at [595, 114] on icon at bounding box center [596, 123] width 29 height 28
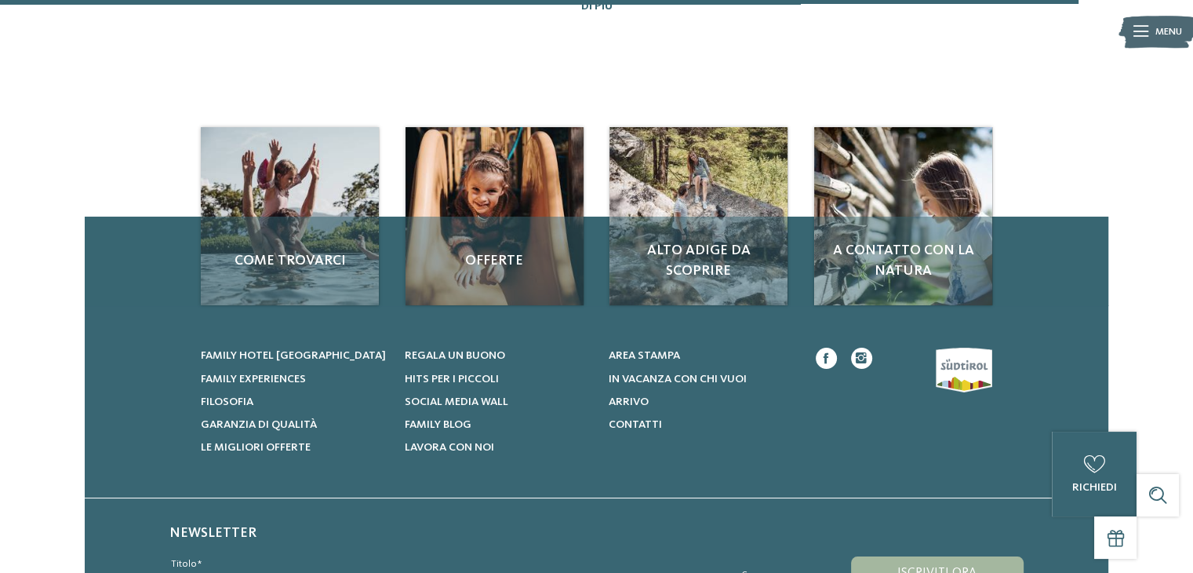
scroll to position [1936, 0]
